Goal: Communication & Community: Answer question/provide support

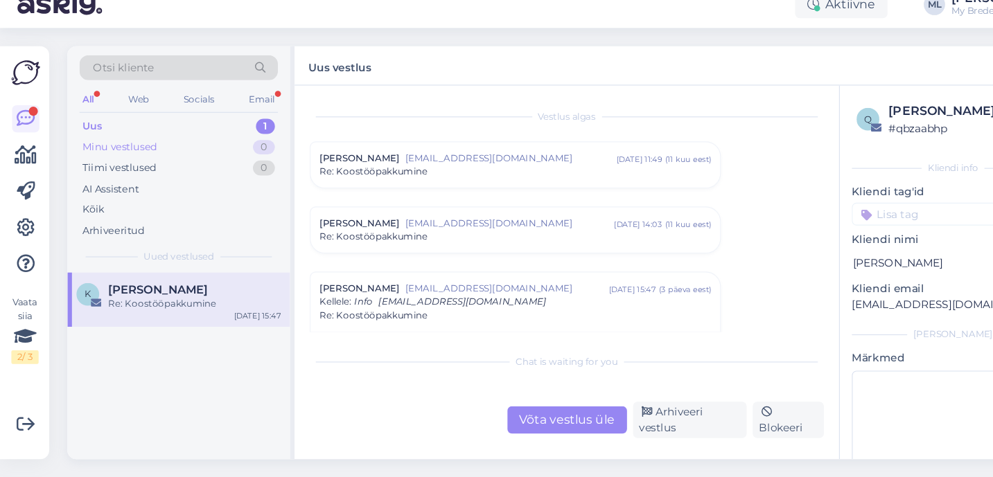
scroll to position [157, 0]
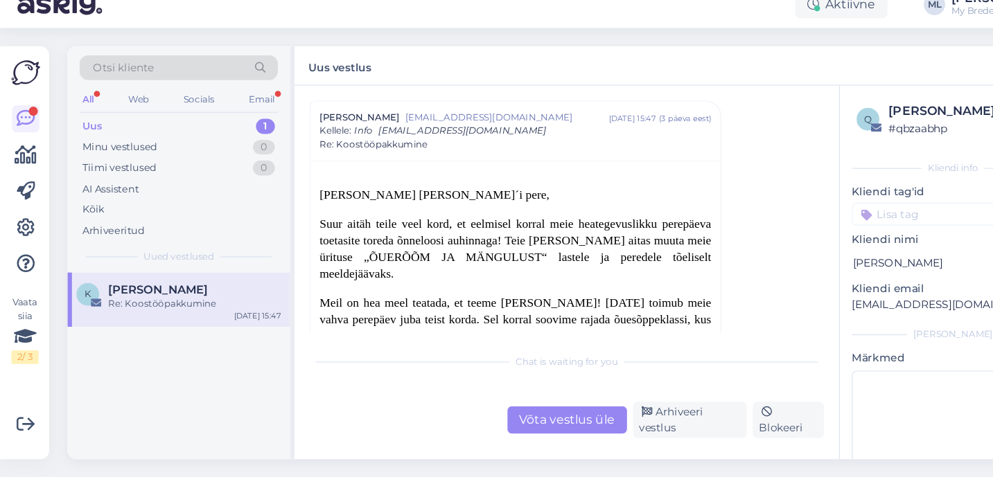
click at [111, 156] on div "Uus 1" at bounding box center [164, 155] width 182 height 19
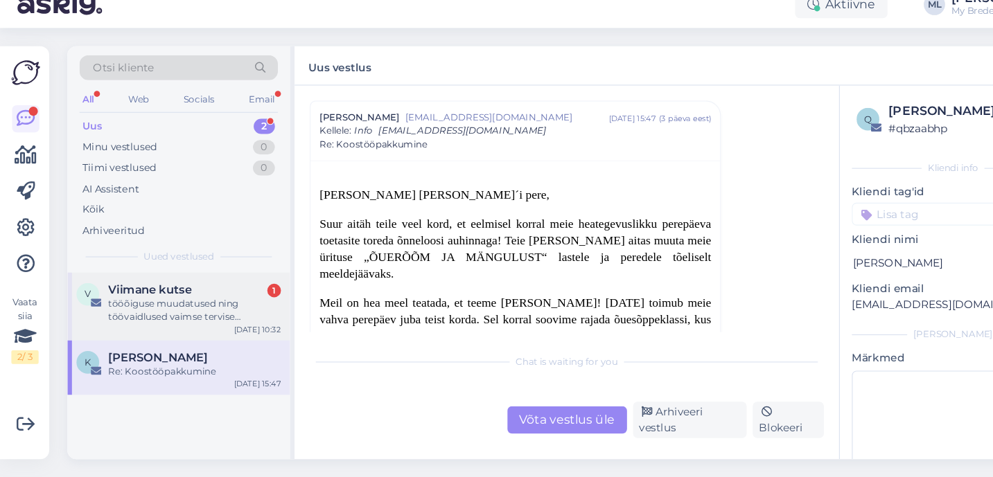
click at [142, 317] on div "tööõiguse muudatused ning töövaidlused vaimse tervise teemadel- mis ja kuidas k…" at bounding box center [179, 324] width 158 height 25
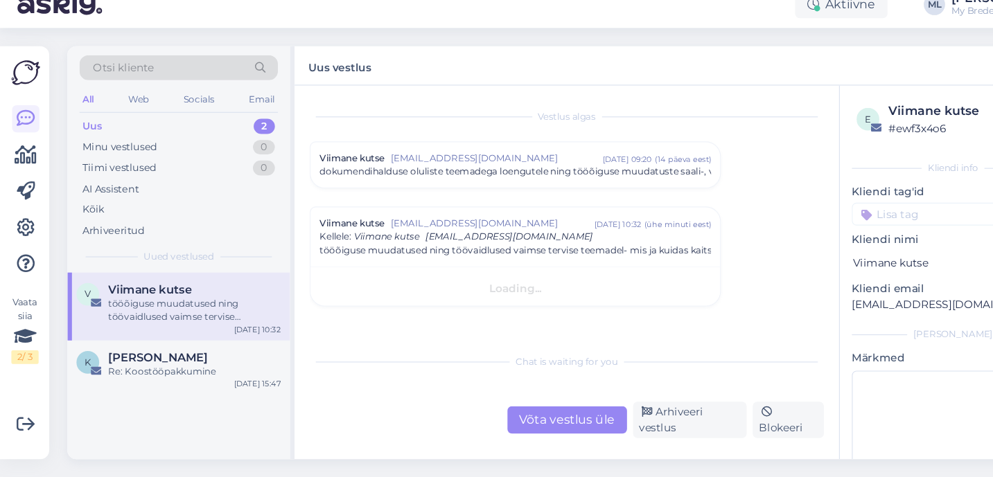
scroll to position [0, 0]
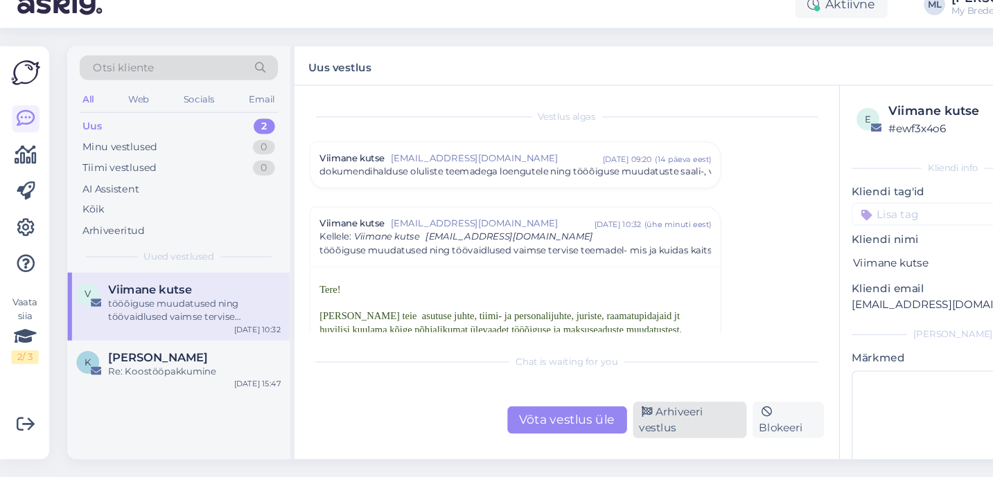
click at [608, 421] on div "Arhiveeri vestlus" at bounding box center [632, 424] width 105 height 33
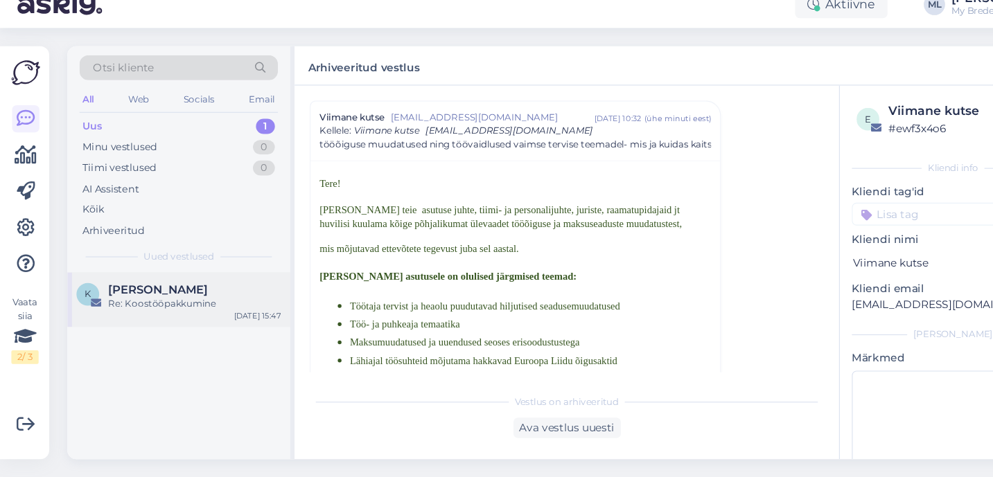
click at [159, 310] on div "[PERSON_NAME]" at bounding box center [179, 305] width 158 height 12
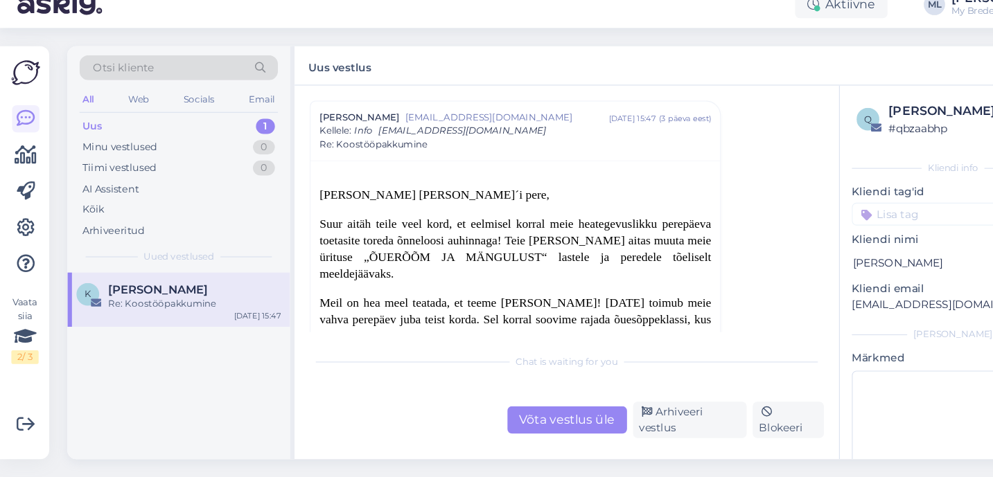
click at [197, 159] on div "Uus 1" at bounding box center [164, 155] width 182 height 19
click at [190, 144] on div "Otsi kliente All Web Socials Email Uus 1 Minu vestlused 0 Tiimi vestlused 0 AI …" at bounding box center [164, 185] width 204 height 207
click at [188, 157] on div "Uus 1" at bounding box center [164, 155] width 182 height 19
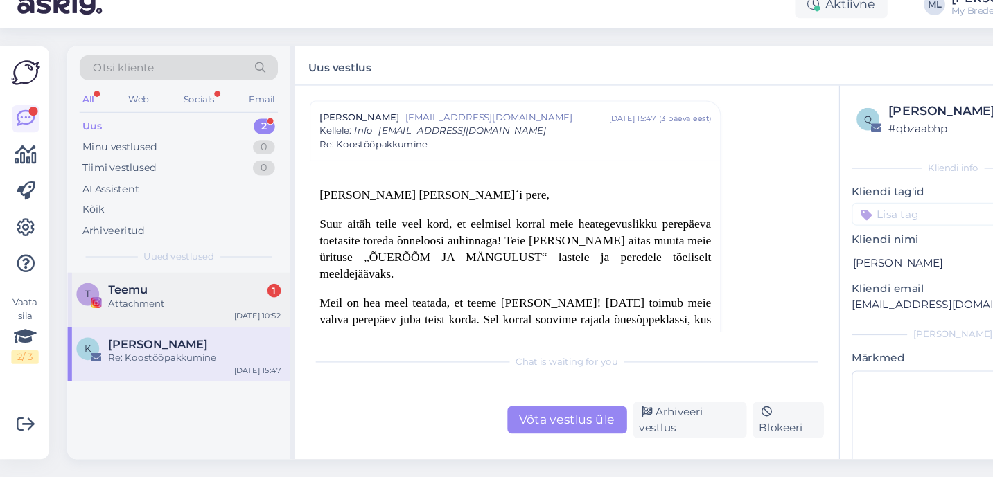
click at [160, 328] on div "T Teemu 1 Attachment [DATE] 10:52" at bounding box center [164, 315] width 204 height 50
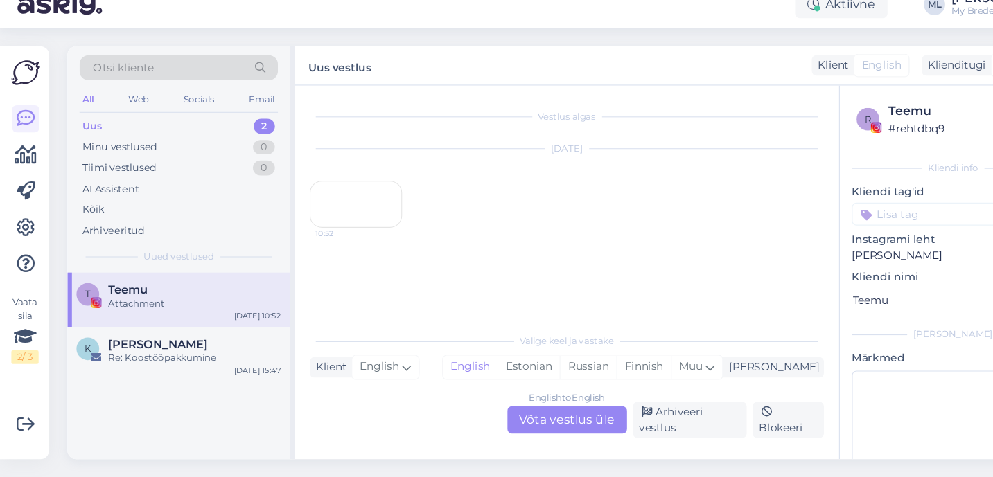
click at [337, 249] on div "10:52" at bounding box center [326, 227] width 85 height 43
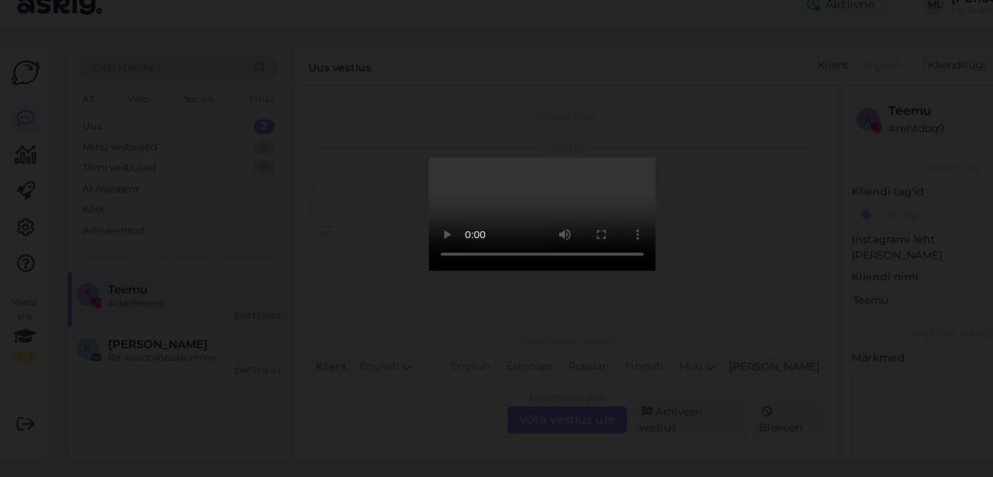
click at [161, 254] on div at bounding box center [496, 238] width 993 height 477
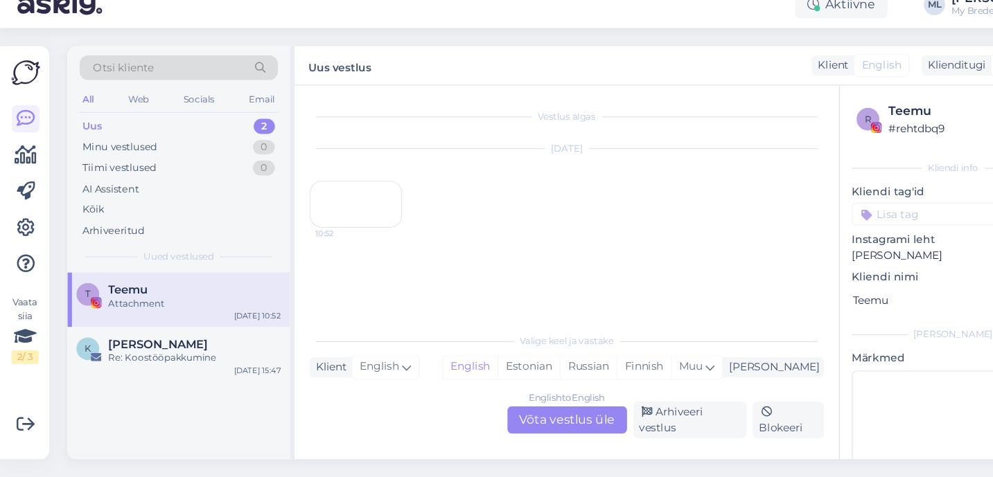
scroll to position [42, 0]
click at [623, 418] on div "Arhiveeri vestlus" at bounding box center [632, 424] width 105 height 33
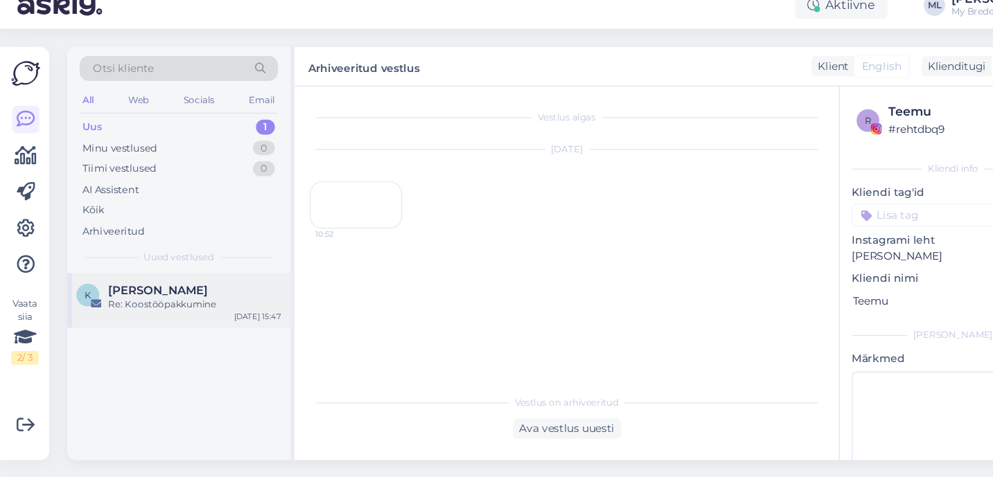
click at [120, 326] on div "K [PERSON_NAME] Re: Koostööpakkumine [DATE] 15:47" at bounding box center [164, 315] width 204 height 50
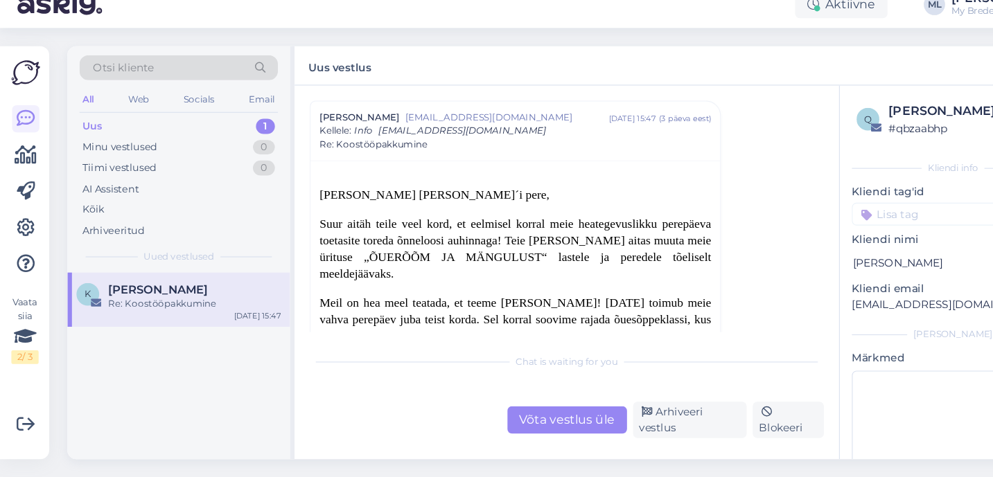
click at [94, 152] on div "Uus 1" at bounding box center [164, 155] width 182 height 19
click at [122, 150] on div "Uus 1" at bounding box center [164, 155] width 182 height 19
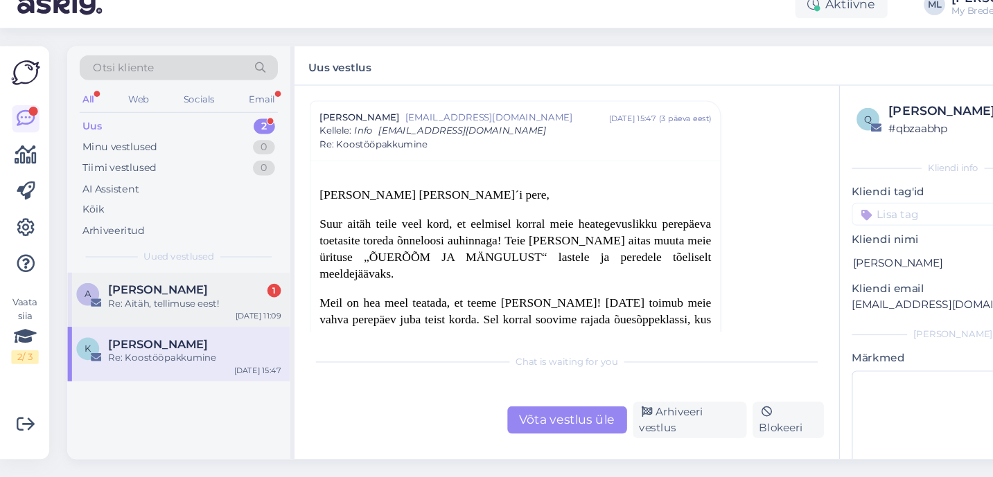
click at [141, 313] on div "Re: Aitäh, tellimuse eest!" at bounding box center [179, 318] width 158 height 12
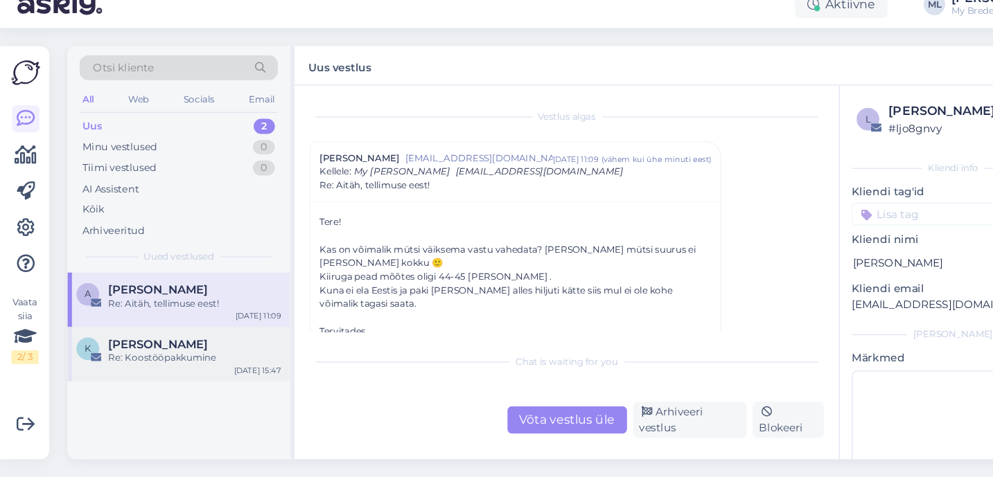
click at [142, 362] on div "Re: Koostööpakkumine" at bounding box center [179, 368] width 158 height 12
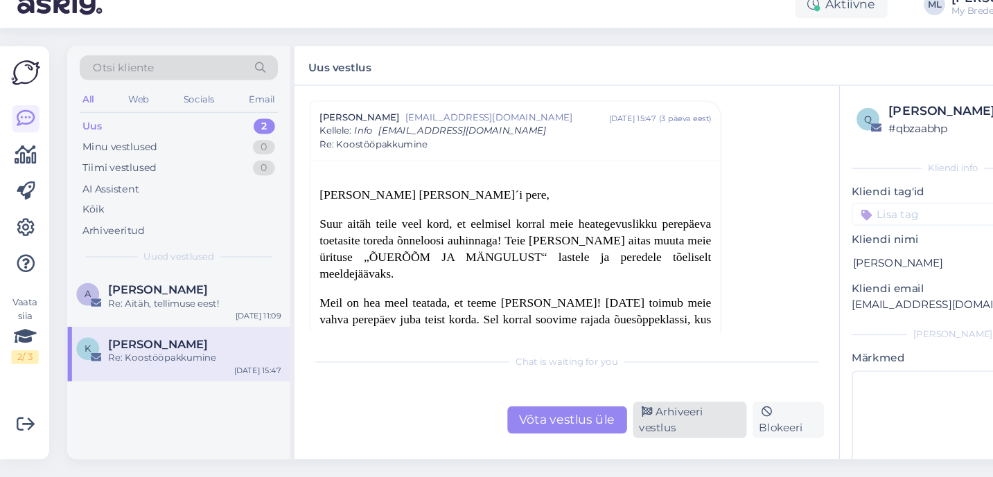
click at [603, 433] on div "Arhiveeri vestlus" at bounding box center [632, 424] width 105 height 33
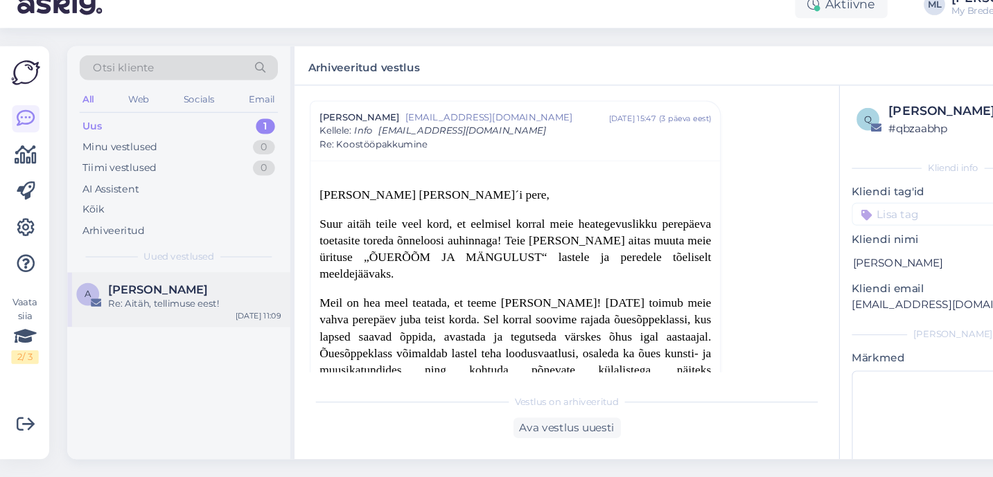
click at [177, 300] on span "[PERSON_NAME]" at bounding box center [145, 305] width 91 height 12
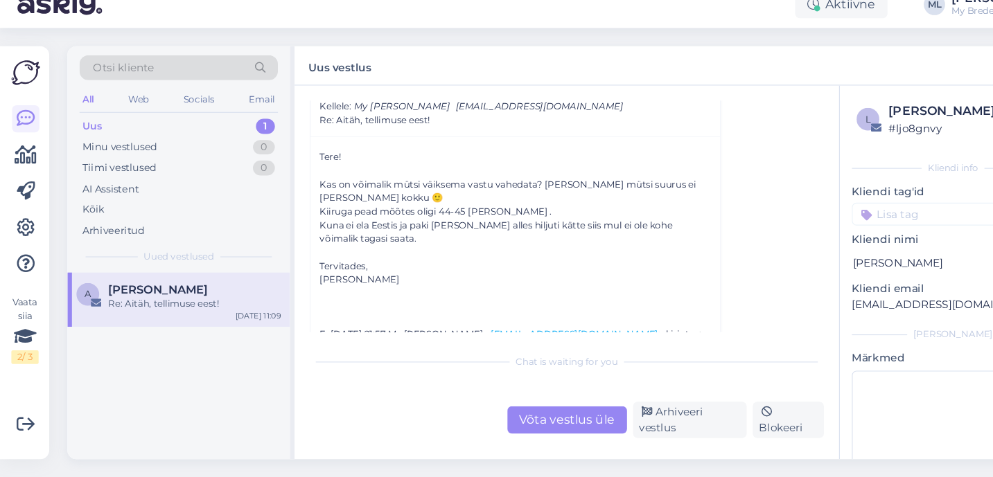
scroll to position [0, 0]
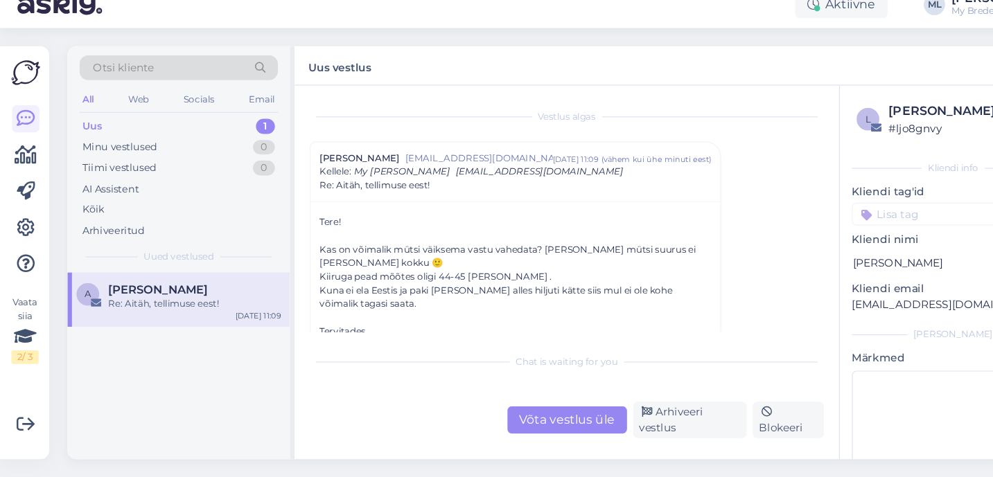
click at [323, 184] on span "[PERSON_NAME]" at bounding box center [329, 185] width 73 height 12
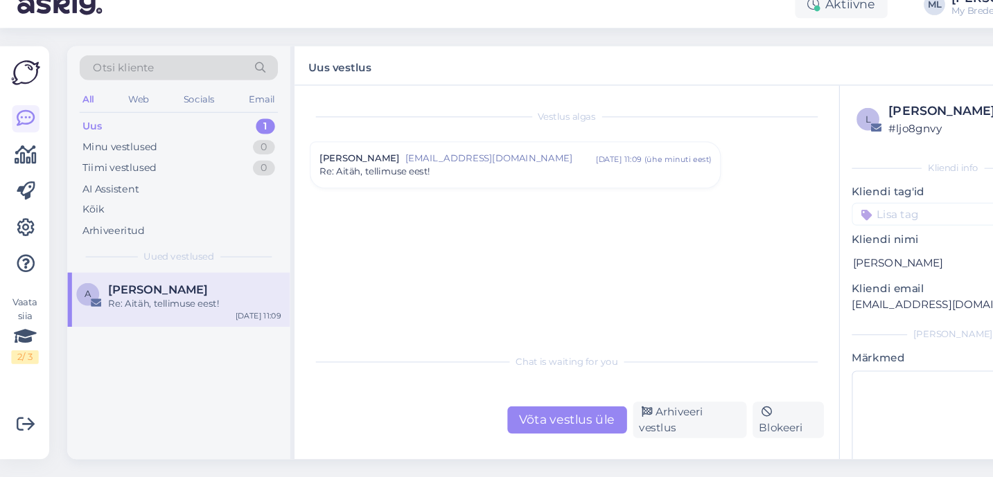
click at [323, 184] on span "[PERSON_NAME]" at bounding box center [329, 185] width 73 height 12
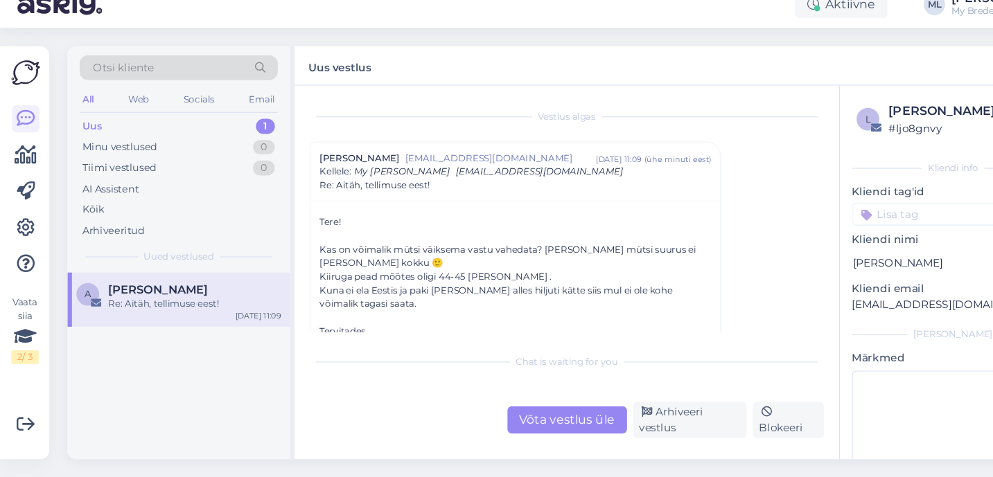
click at [813, 317] on p "[EMAIL_ADDRESS][DOMAIN_NAME]" at bounding box center [872, 319] width 185 height 15
copy div "[EMAIL_ADDRESS][DOMAIN_NAME] [PERSON_NAME]"
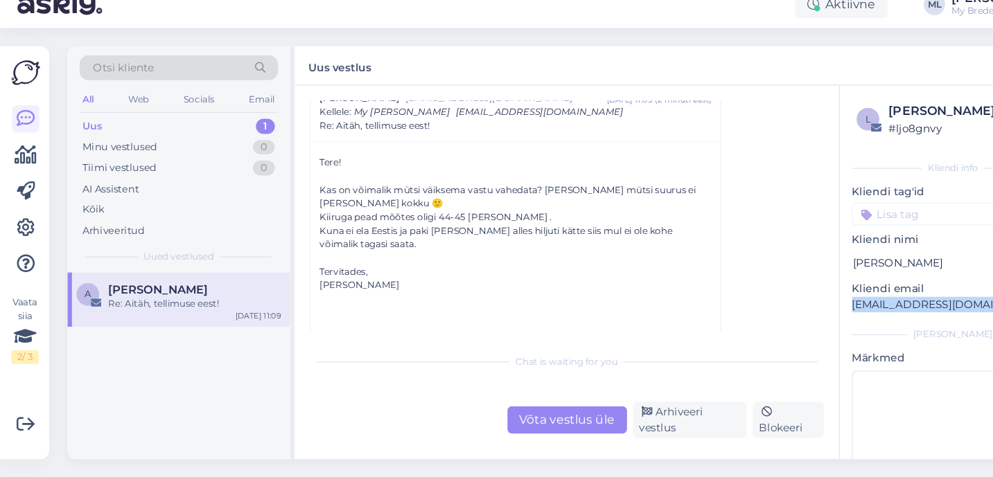
scroll to position [55, 0]
click at [517, 430] on div "Võta vestlus üle" at bounding box center [519, 424] width 109 height 25
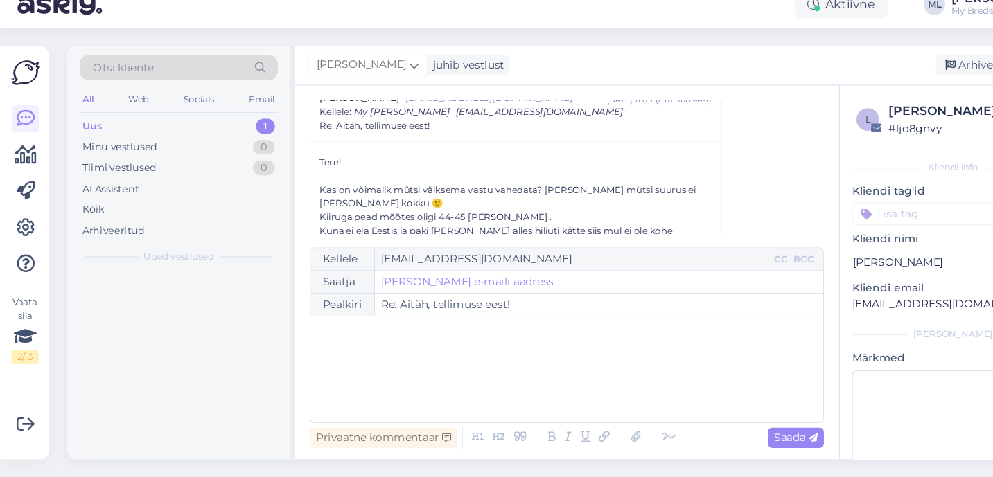
scroll to position [37, 0]
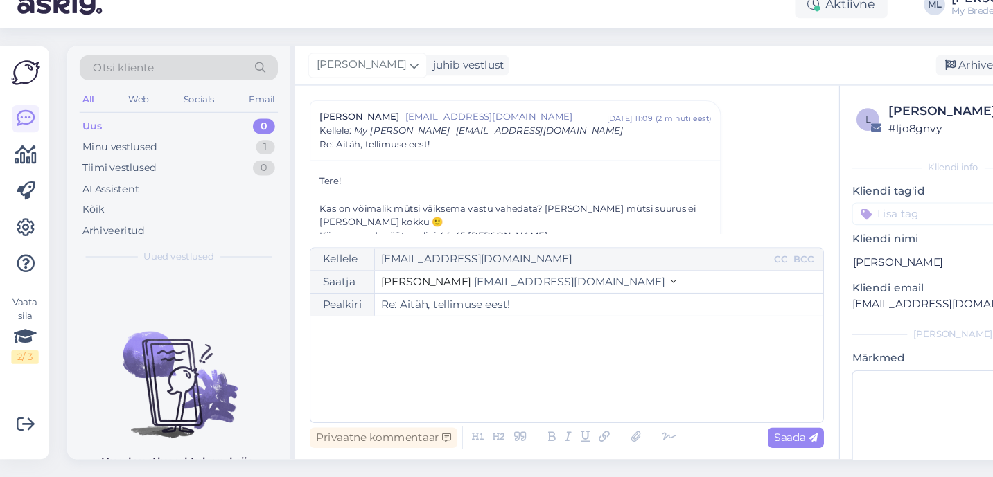
click at [475, 297] on span "[EMAIL_ADDRESS][DOMAIN_NAME]" at bounding box center [521, 298] width 175 height 12
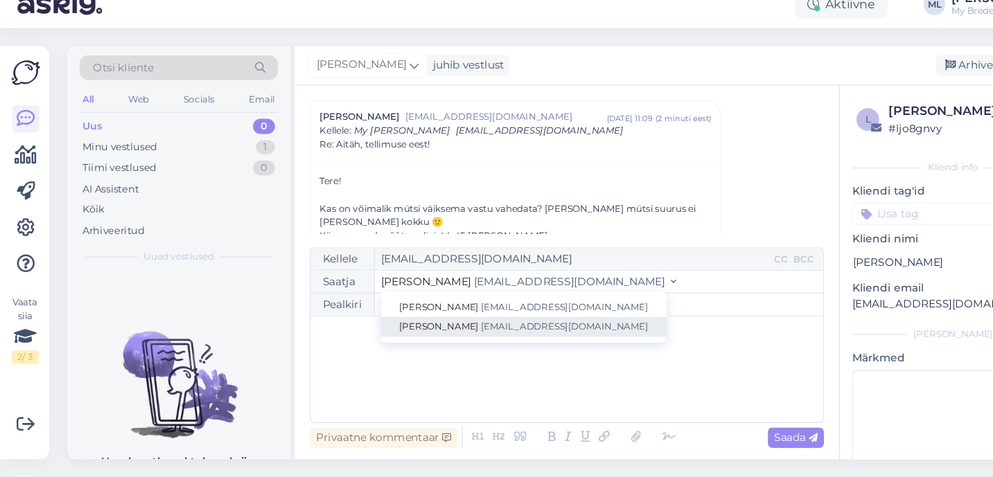
click at [441, 337] on span "[EMAIL_ADDRESS][DOMAIN_NAME]" at bounding box center [517, 339] width 153 height 10
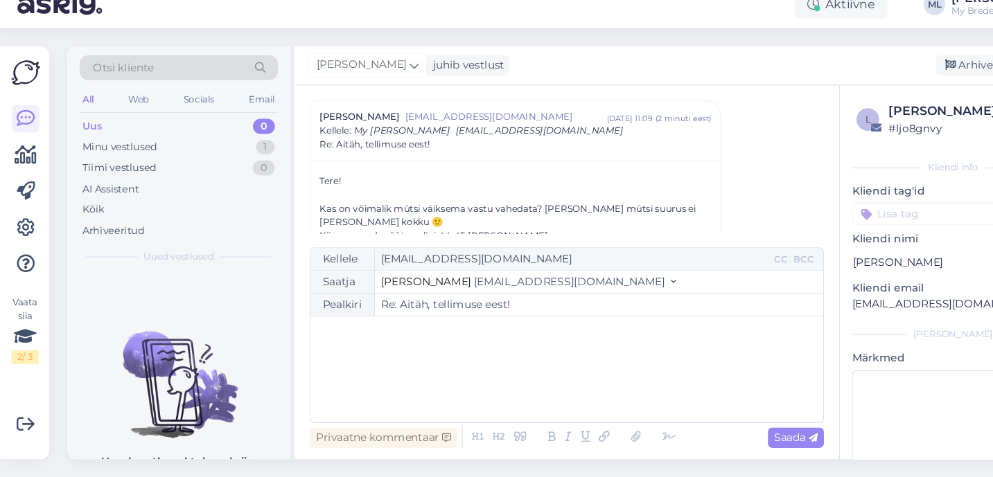
click at [394, 351] on p "﻿" at bounding box center [519, 344] width 455 height 15
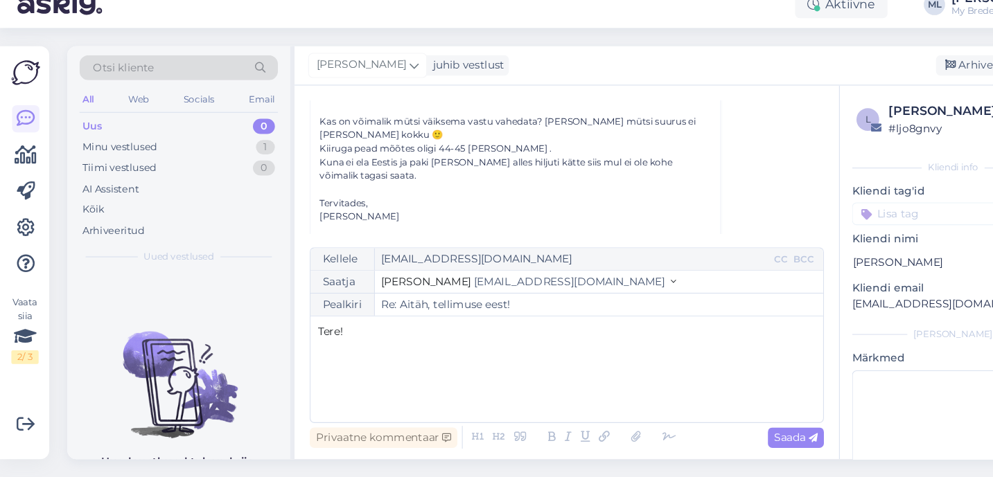
scroll to position [148, 0]
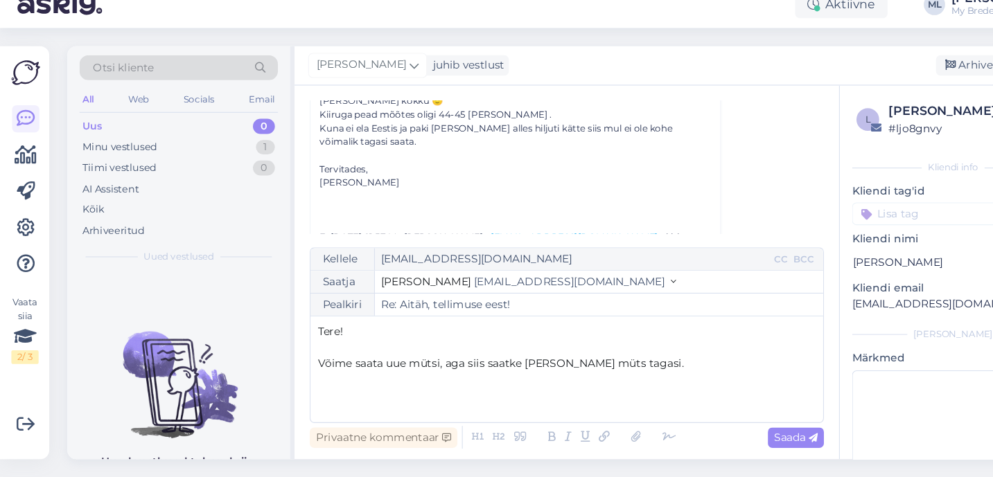
click at [536, 374] on span "Võime saata uue mütsi, aga siis saatke [PERSON_NAME] müts tagasi." at bounding box center [459, 373] width 335 height 12
drag, startPoint x: 612, startPoint y: 372, endPoint x: 261, endPoint y: 347, distance: 352.2
click at [261, 347] on div "Otsi kliente All Web Socials Email Uus 0 Minu vestlused 1 Tiimi vestlused 0 AI …" at bounding box center [519, 271] width 914 height 378
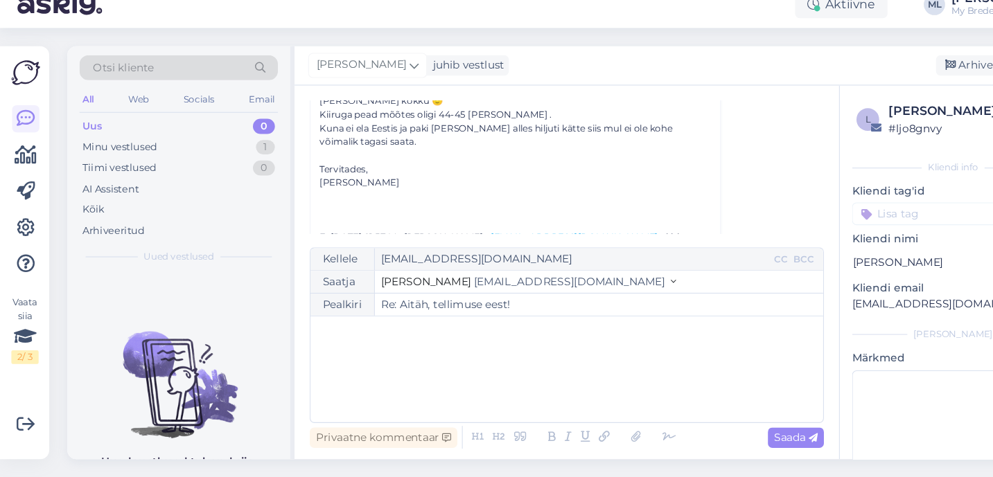
click at [391, 362] on div "﻿" at bounding box center [519, 378] width 455 height 83
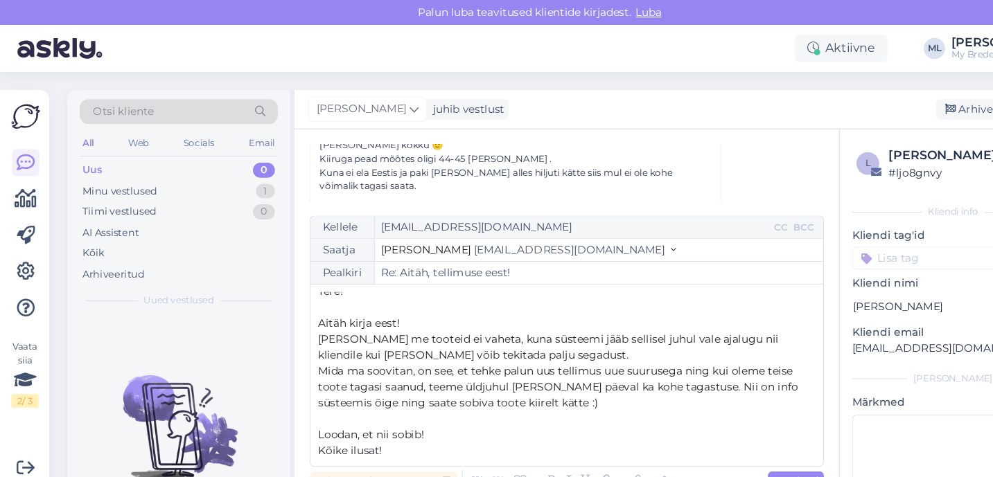
scroll to position [22, 0]
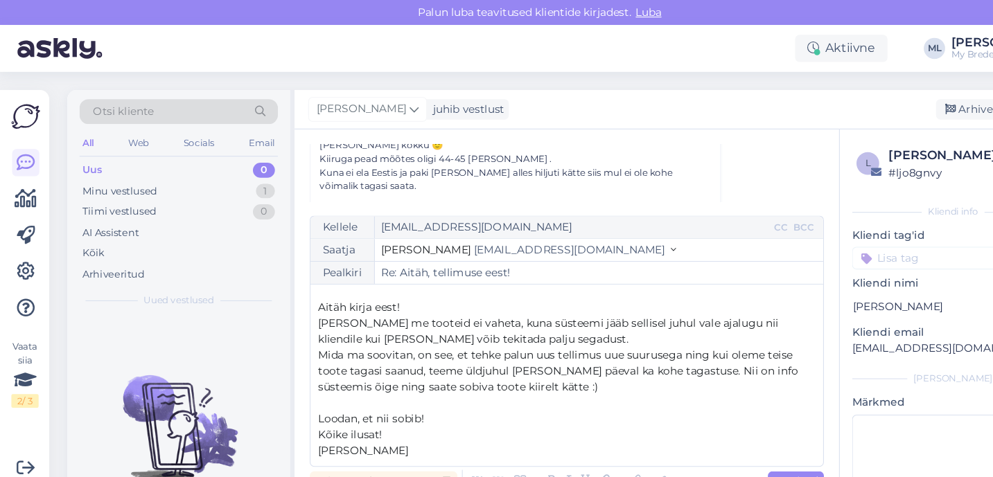
click at [518, 362] on p "﻿" at bounding box center [519, 369] width 455 height 15
click at [518, 350] on p "Mida ma soovitan, on see, et tehke palun uus tellimus uue suurusega ning kui ol…" at bounding box center [519, 340] width 455 height 44
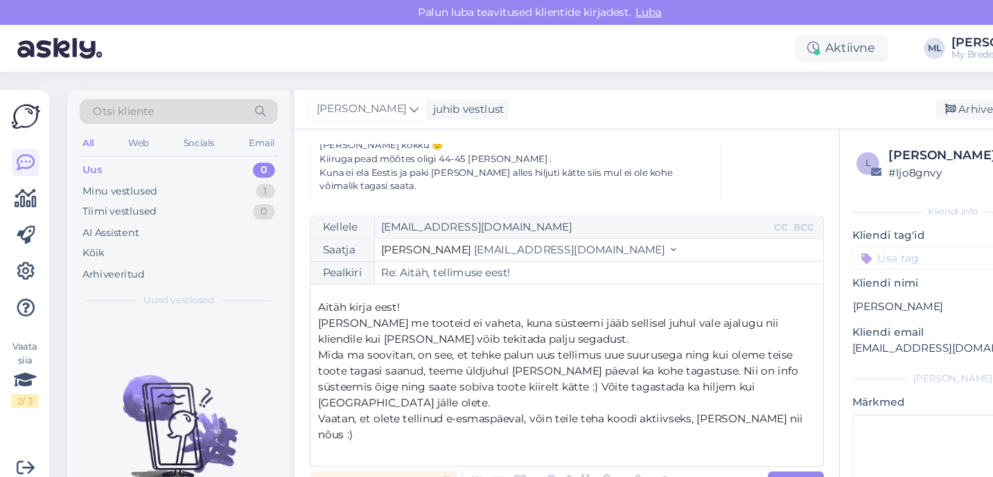
click at [555, 377] on span "Vaatan, et olete tellinud e-esmaspäeval, võin teile teha koodi aktiivseks, [PER…" at bounding box center [515, 390] width 446 height 27
click at [511, 377] on span "Vaatan, et olete tellinud e-esmaspäeval, võin teile teha koodi aktiivseks, [PER…" at bounding box center [515, 390] width 446 height 27
click at [559, 377] on span "Vaatan, et olete tellinud e-esmaspäeval, võin Teile teha koodi aktiivseks, [PER…" at bounding box center [515, 390] width 447 height 27
click at [315, 383] on span "Vaatan, et olete tellinud e-esmaspäeval, võin Teile teha sama koodi aktiivseks,…" at bounding box center [480, 390] width 376 height 27
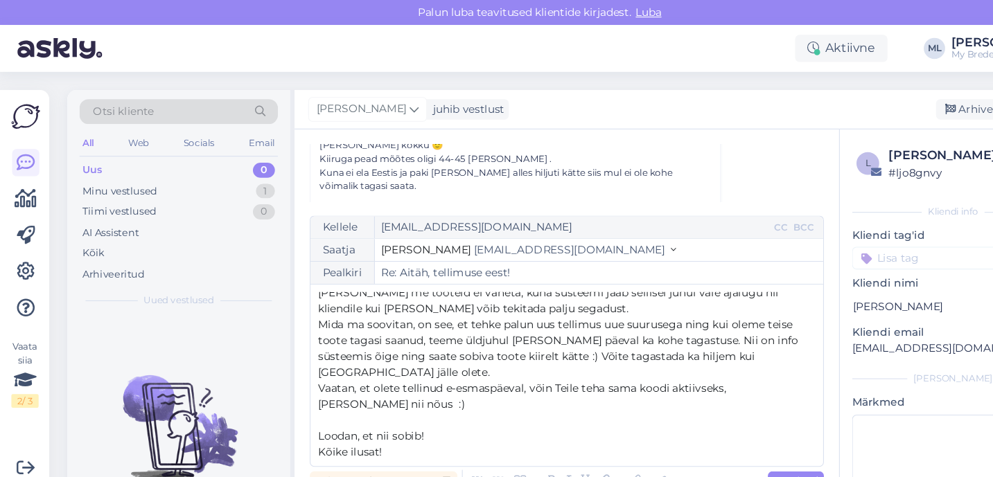
scroll to position [51, 0]
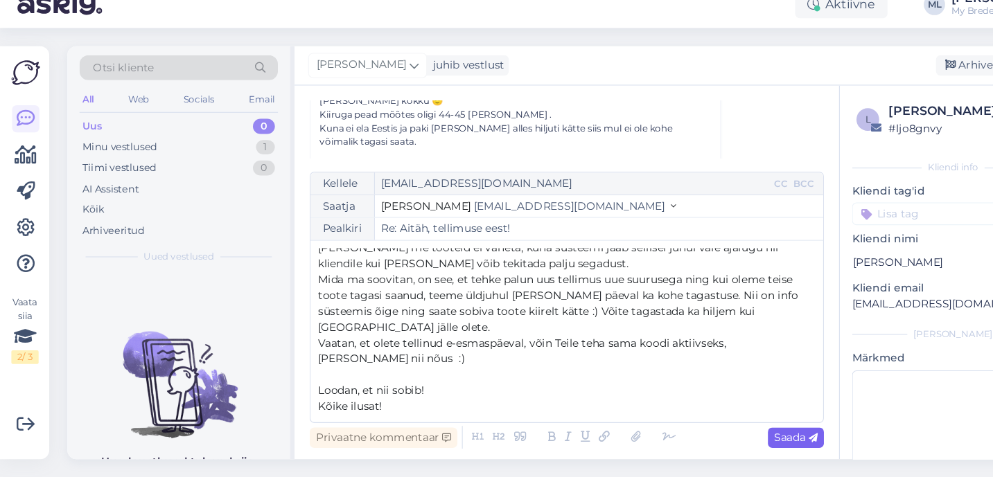
click at [710, 446] on span "Saada" at bounding box center [729, 440] width 40 height 12
type input "Re: Re: [PERSON_NAME], tellimuse eest!"
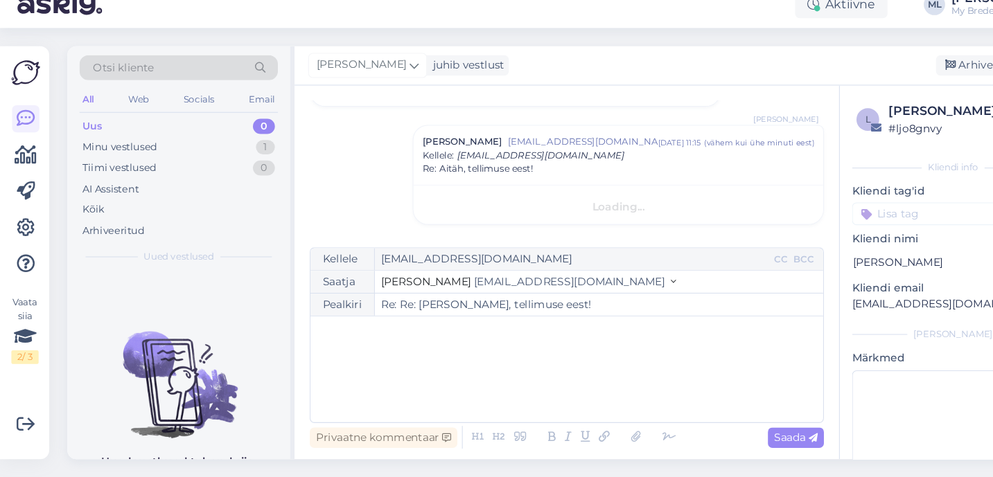
scroll to position [0, 0]
click at [102, 154] on div "Uus 0" at bounding box center [164, 155] width 182 height 19
click at [102, 168] on div "Minu vestlused" at bounding box center [110, 175] width 69 height 14
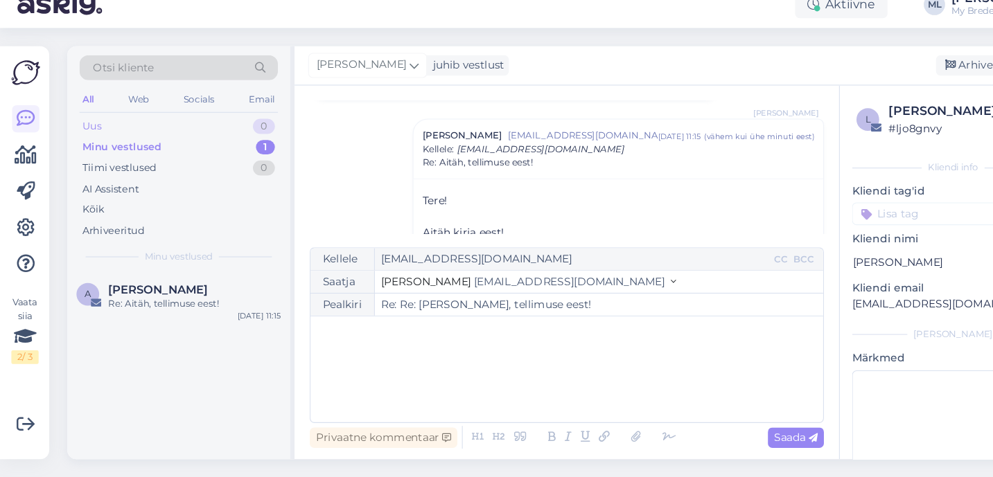
click at [73, 153] on div "Uus 0" at bounding box center [164, 155] width 182 height 19
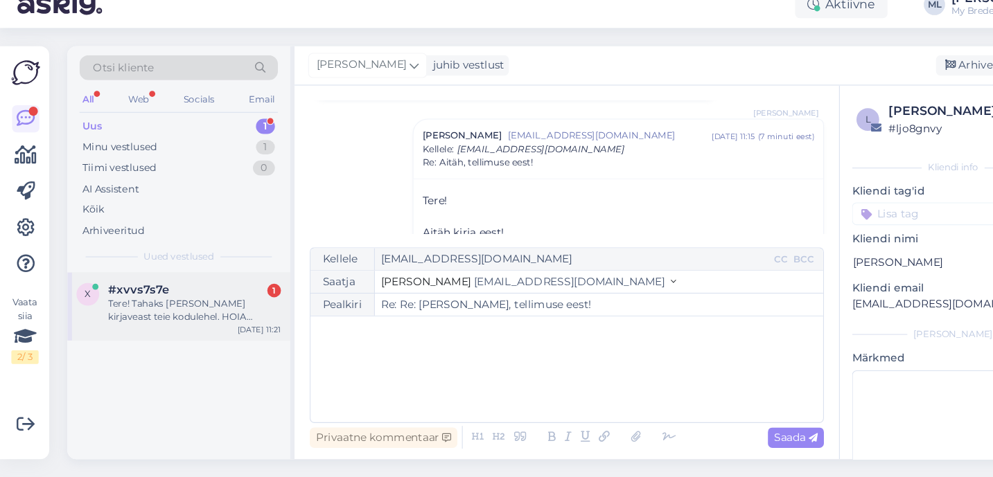
click at [141, 304] on span "#xvvs7s7e" at bounding box center [127, 305] width 55 height 12
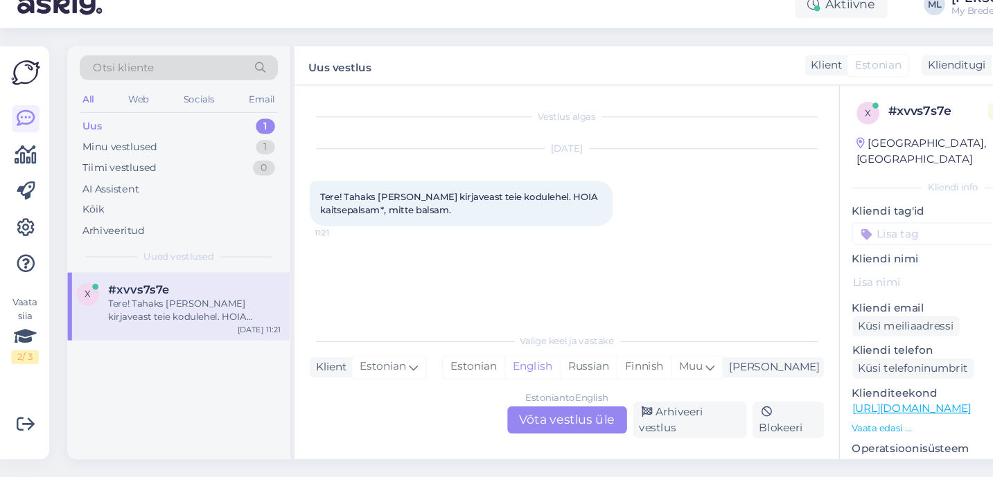
click at [507, 419] on div "Estonian to English Võta vestlus üle" at bounding box center [519, 424] width 109 height 25
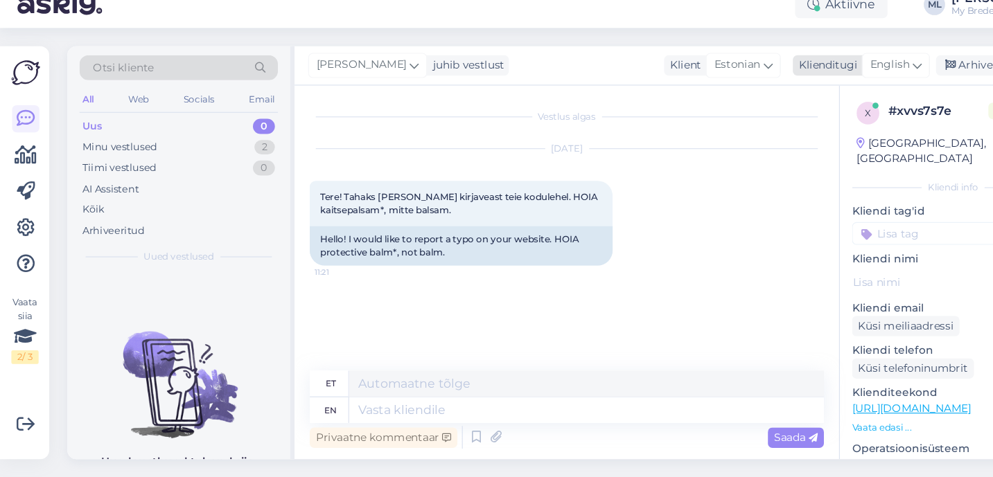
click at [823, 106] on span "English" at bounding box center [815, 99] width 36 height 15
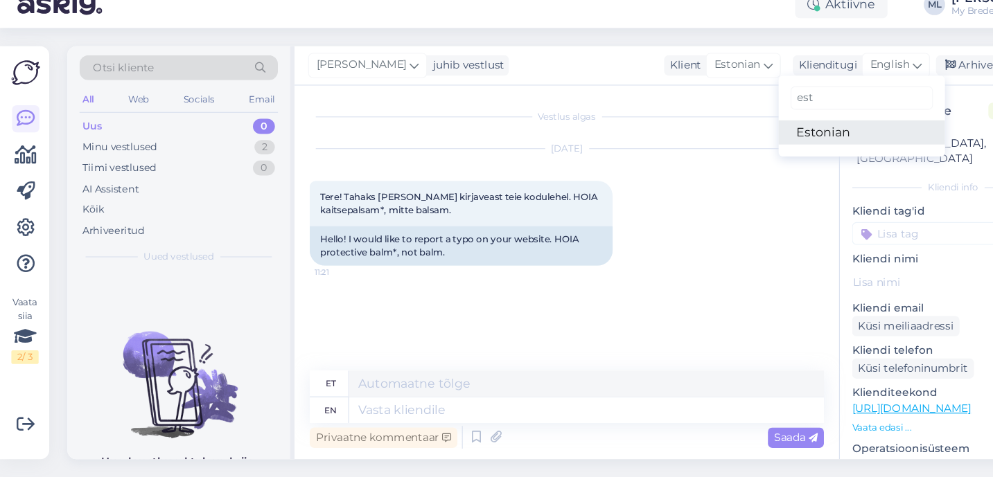
type input "est"
click at [745, 155] on link "Estonian" at bounding box center [789, 161] width 152 height 22
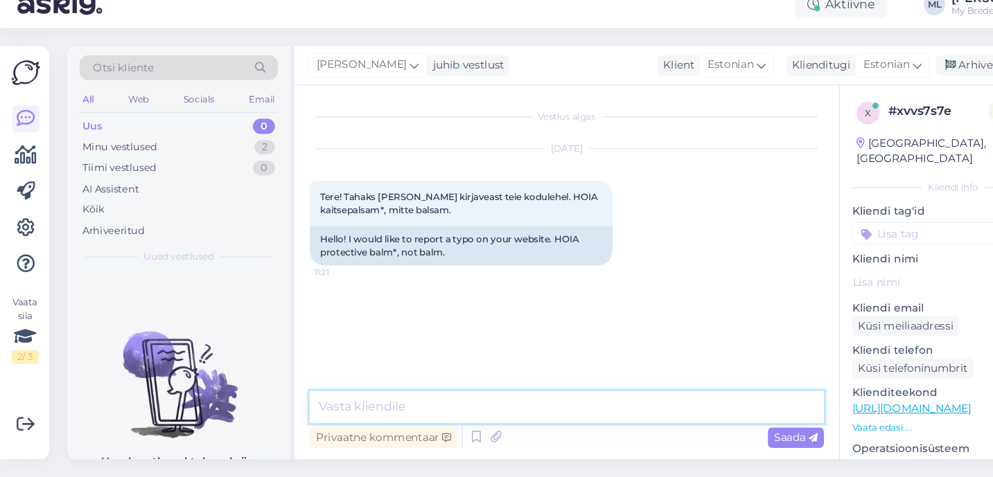
click at [387, 405] on textarea at bounding box center [519, 412] width 471 height 29
click at [550, 414] on textarea "Tere! Aitäh märkamast, teeme korda!" at bounding box center [519, 412] width 471 height 29
click at [416, 409] on textarea "Tere! Aitäh märkamast, teeme korda! 😊" at bounding box center [519, 412] width 471 height 29
type textarea "Tere! Aitäh info eest, teeme korda! 😊"
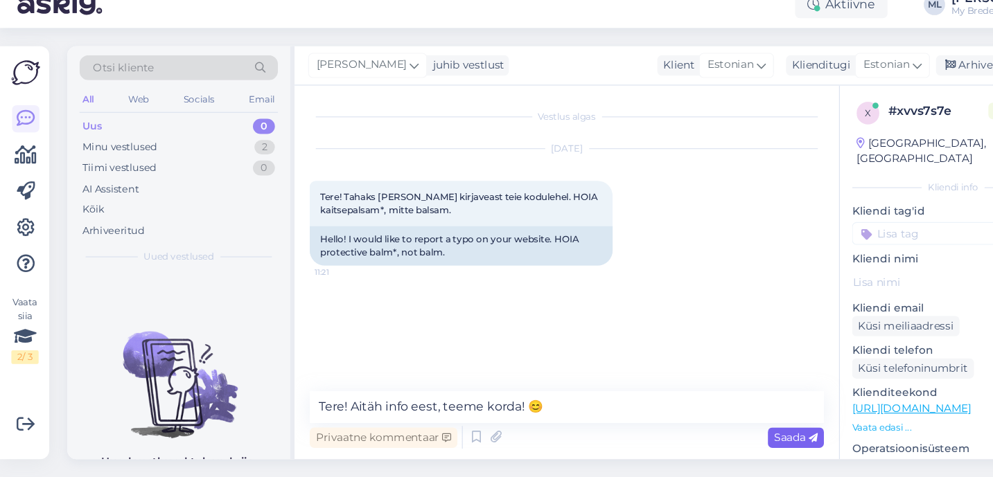
click at [714, 443] on span "Saada" at bounding box center [729, 440] width 40 height 12
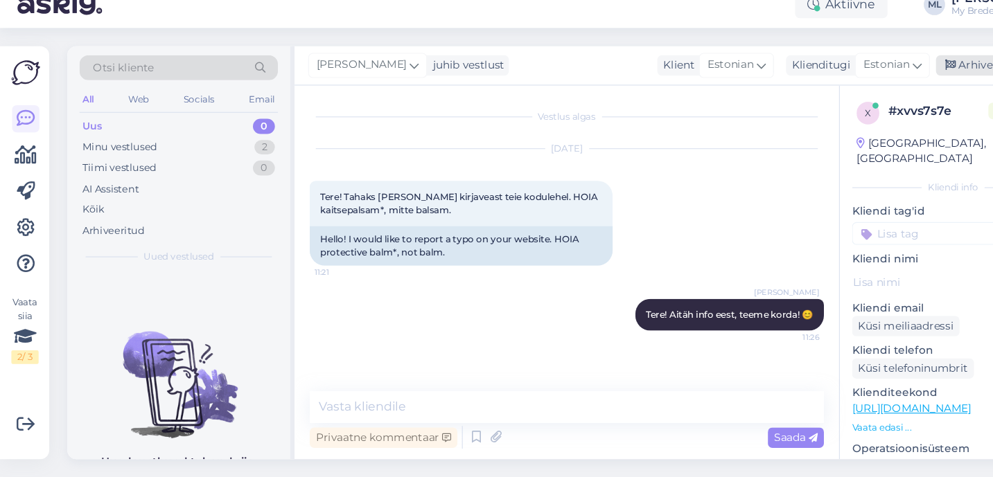
click at [883, 98] on div "Arhiveeri vestlus" at bounding box center [910, 100] width 107 height 19
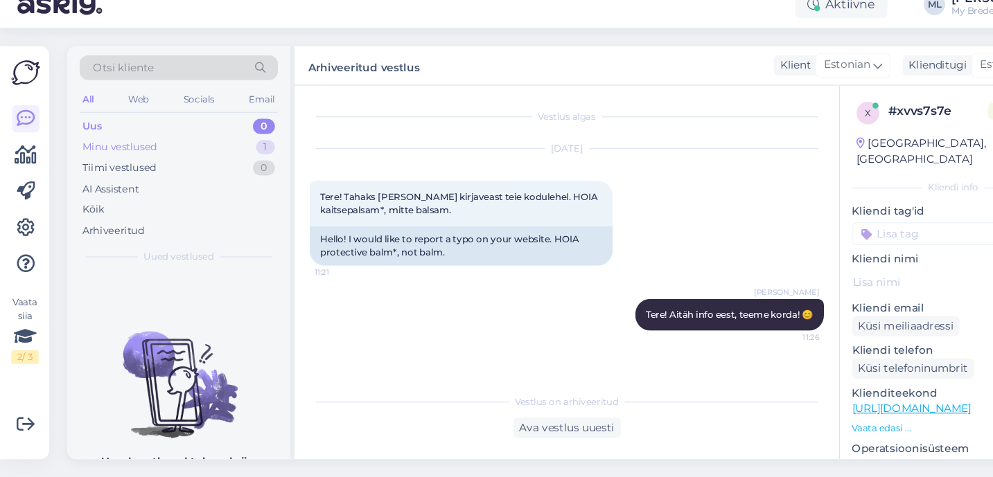
click at [105, 175] on div "Minu vestlused" at bounding box center [110, 175] width 69 height 14
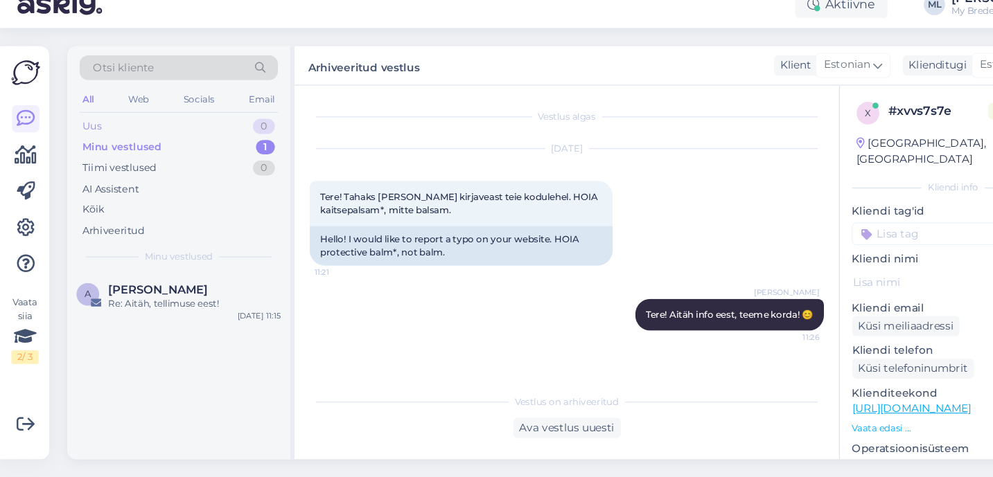
click at [89, 158] on div "Uus" at bounding box center [84, 156] width 17 height 14
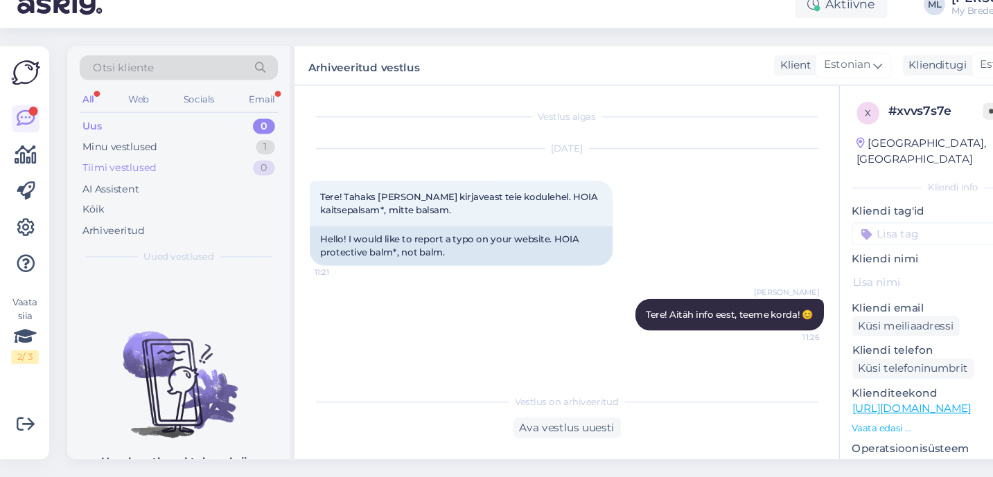
click at [141, 184] on div "Tiimi vestlused 0" at bounding box center [164, 193] width 182 height 19
click at [128, 173] on div "Minu vestlused" at bounding box center [110, 175] width 69 height 14
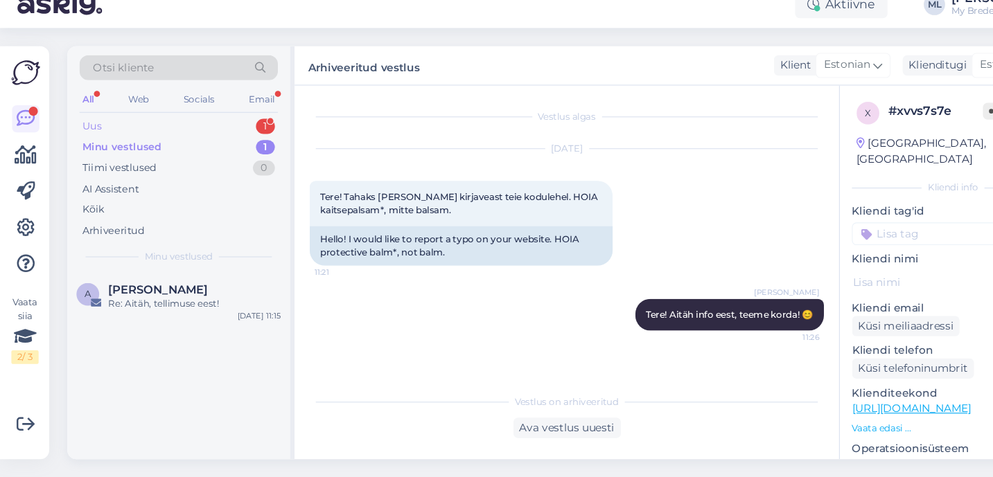
click at [109, 157] on div "Uus 1" at bounding box center [164, 155] width 182 height 19
click at [147, 322] on div "New customer message on [DATE] 11:36" at bounding box center [179, 324] width 158 height 25
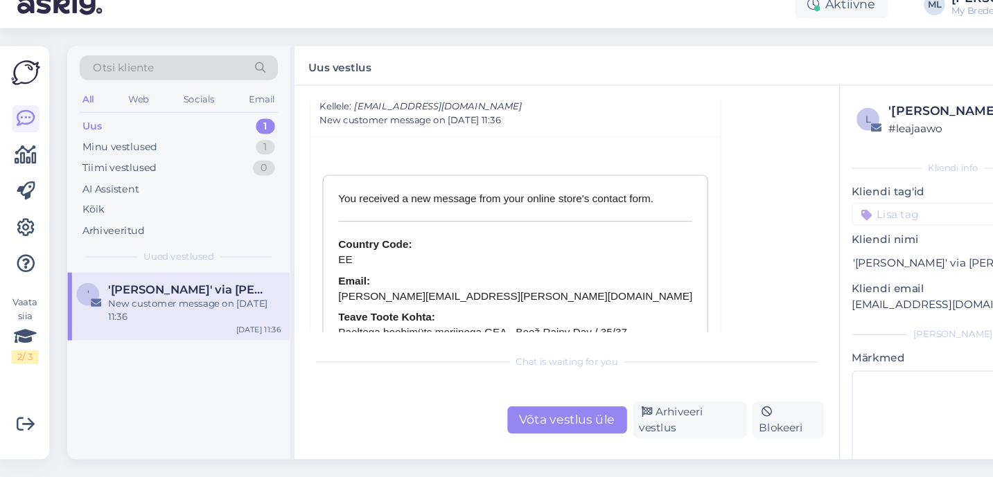
scroll to position [6072, 0]
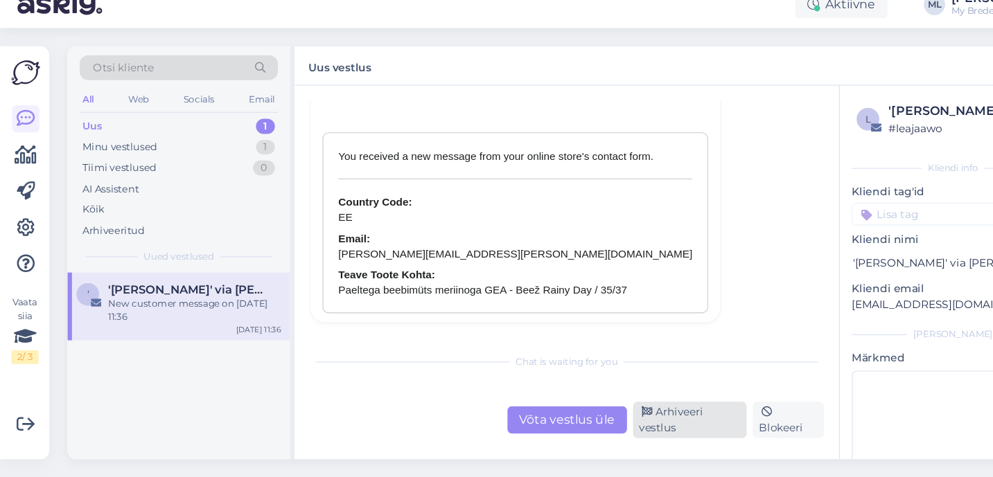
click at [592, 413] on icon at bounding box center [593, 418] width 10 height 10
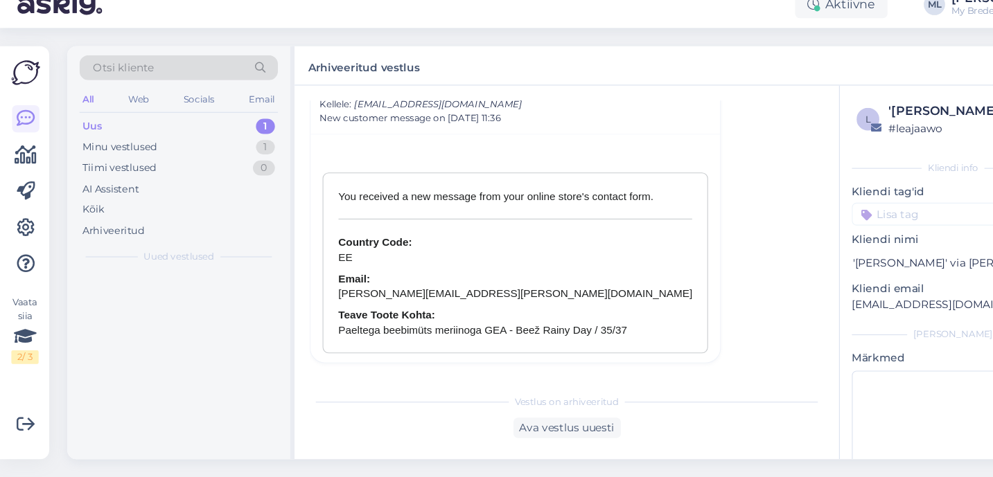
scroll to position [5997, 0]
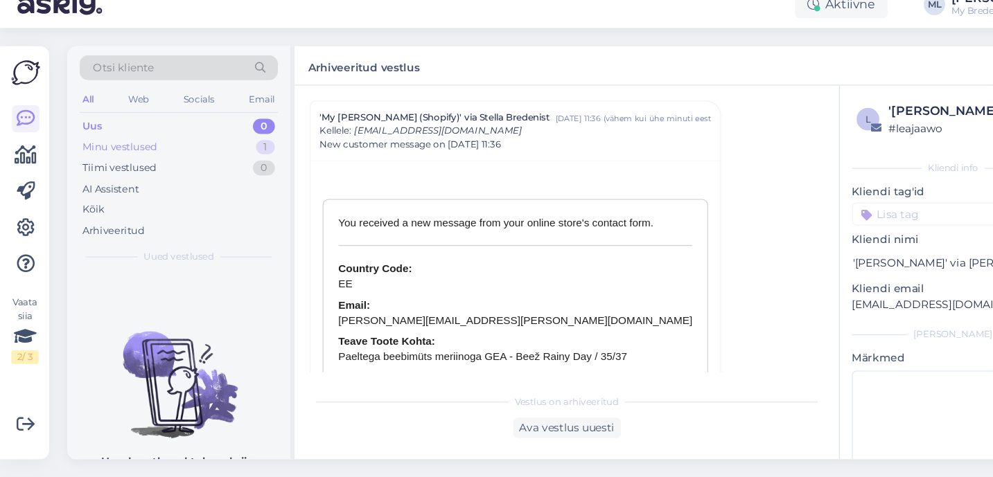
click at [106, 169] on div "Minu vestlused" at bounding box center [110, 175] width 69 height 14
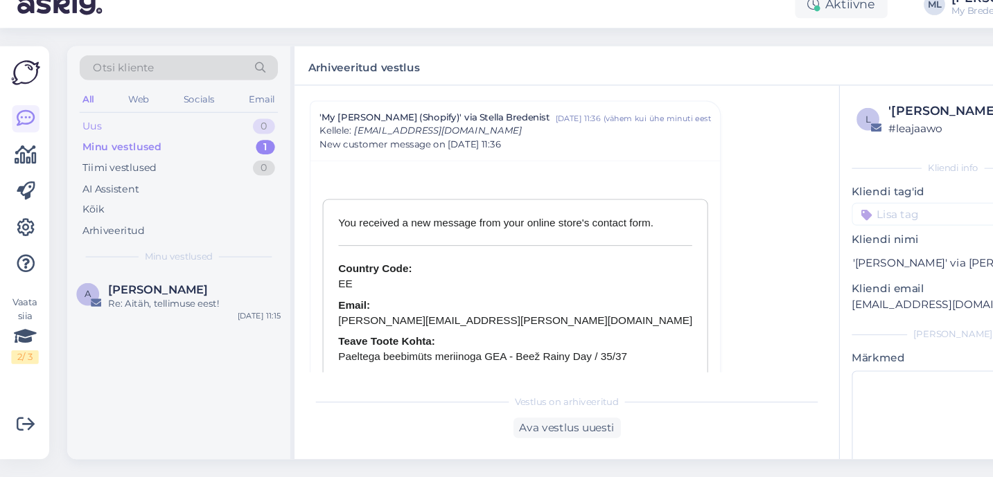
click at [78, 148] on div "Uus 0" at bounding box center [164, 155] width 182 height 19
